Goal: Task Accomplishment & Management: Manage account settings

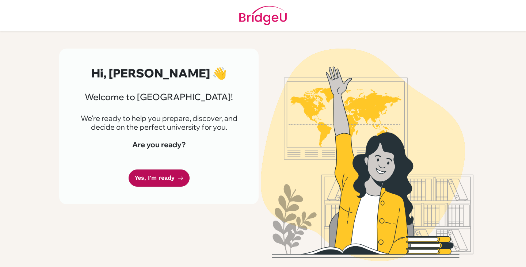
click at [165, 183] on link "Yes, I'm ready" at bounding box center [159, 178] width 61 height 17
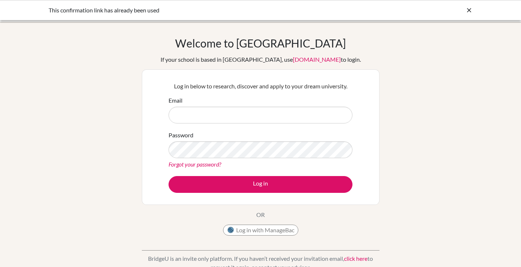
click at [198, 111] on input "Email" at bounding box center [260, 115] width 184 height 17
type input "[PERSON_NAME][EMAIL_ADDRESS][DOMAIN_NAME]"
click at [168, 176] on button "Log in" at bounding box center [260, 184] width 184 height 17
